Goal: Information Seeking & Learning: Learn about a topic

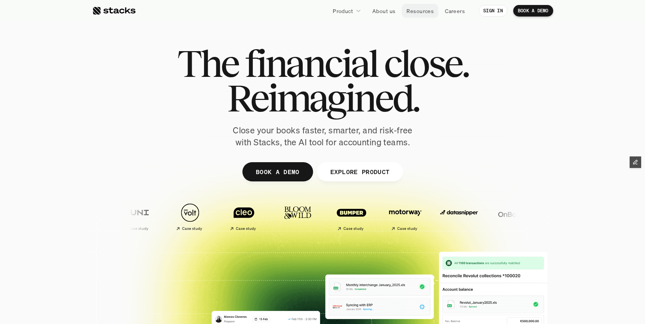
click at [413, 12] on p "Resources" at bounding box center [419, 11] width 27 height 8
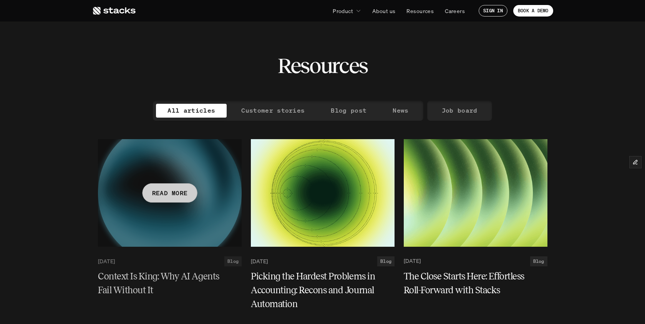
click at [156, 277] on h5 "Context Is King: Why AI Agents Fail Without It" at bounding box center [165, 283] width 134 height 28
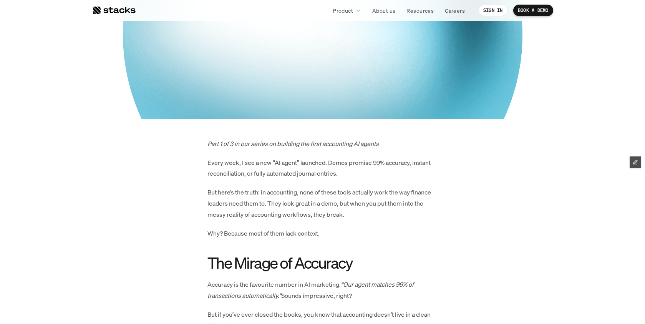
scroll to position [232, 0]
